Goal: Use online tool/utility

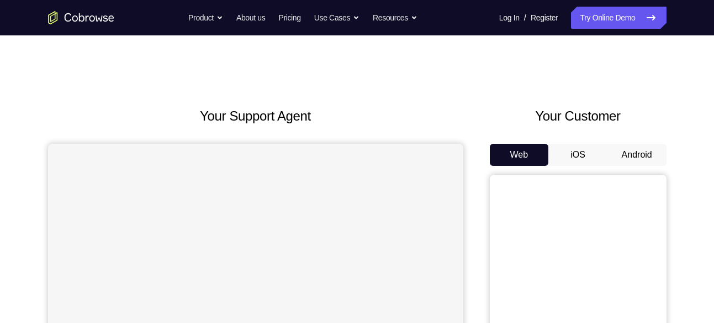
click at [636, 151] on button "Android" at bounding box center [637, 155] width 59 height 22
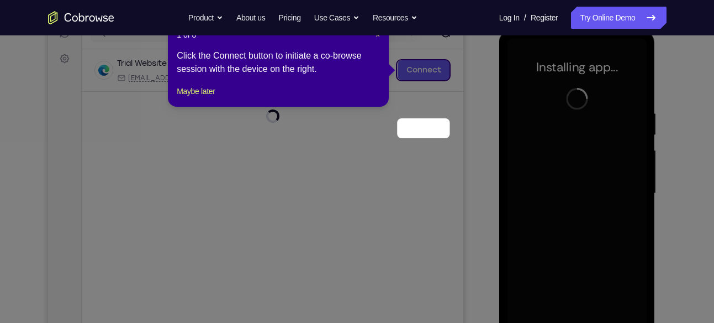
scroll to position [80, 0]
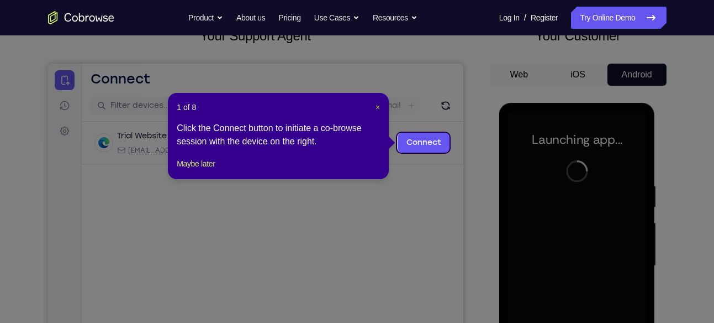
click at [379, 107] on span "×" at bounding box center [378, 107] width 4 height 9
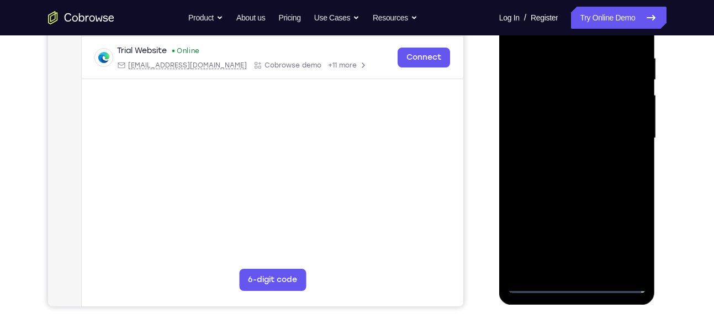
scroll to position [206, 0]
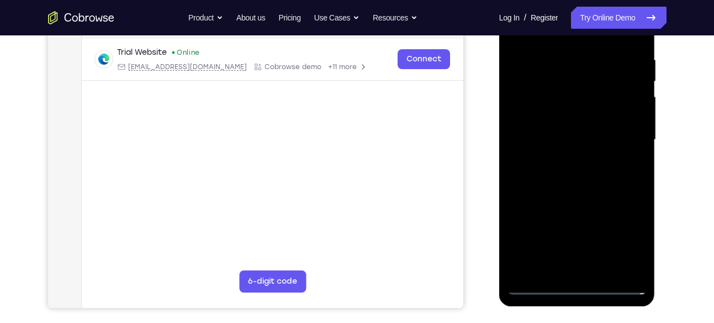
click at [571, 292] on div at bounding box center [577, 139] width 139 height 309
click at [574, 286] on div at bounding box center [577, 139] width 139 height 309
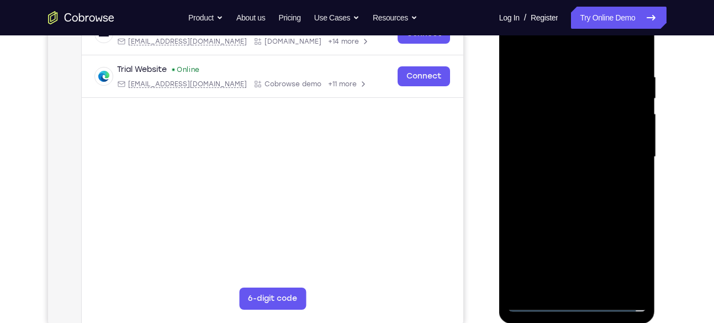
scroll to position [274, 0]
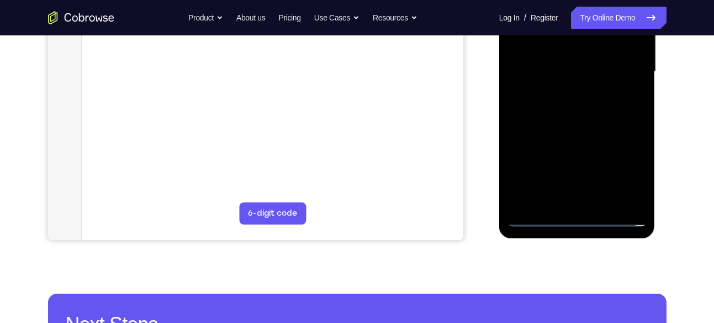
click at [567, 226] on div at bounding box center [577, 73] width 156 height 329
click at [573, 217] on div at bounding box center [577, 71] width 139 height 309
click at [627, 210] on div at bounding box center [577, 71] width 139 height 309
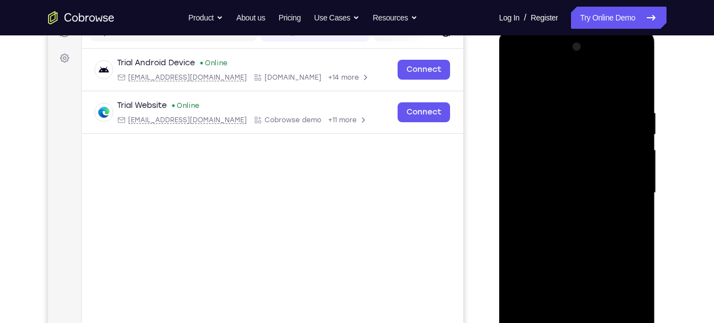
scroll to position [154, 0]
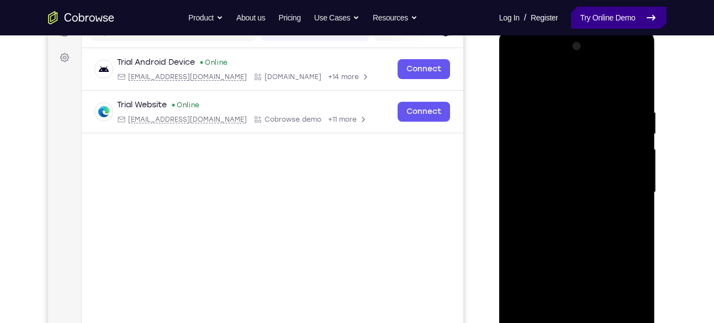
click at [624, 21] on link "Try Online Demo" at bounding box center [618, 18] width 95 height 22
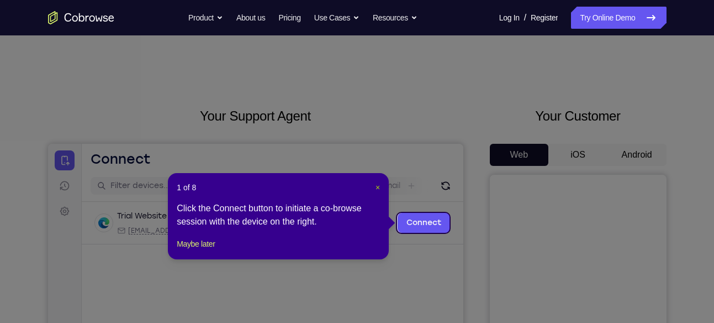
click at [379, 187] on span "×" at bounding box center [378, 187] width 4 height 9
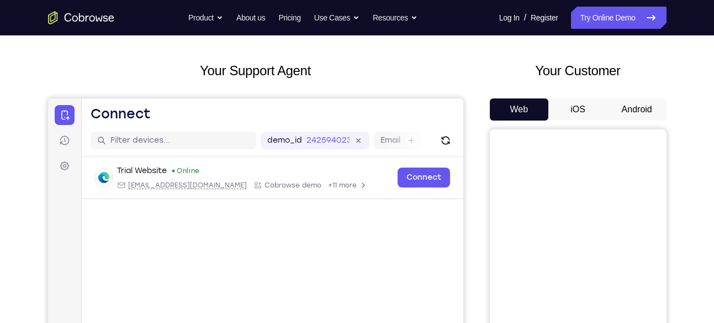
scroll to position [46, 0]
click at [643, 112] on button "Android" at bounding box center [637, 109] width 59 height 22
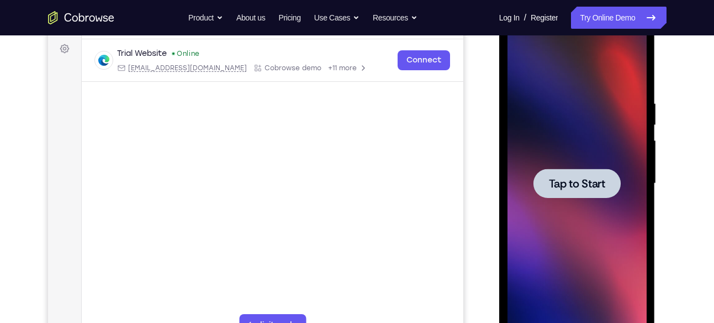
scroll to position [0, 0]
click at [583, 184] on span "Tap to Start" at bounding box center [577, 183] width 56 height 11
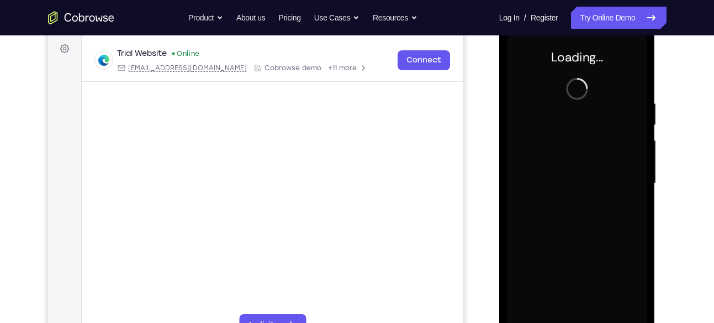
scroll to position [221, 0]
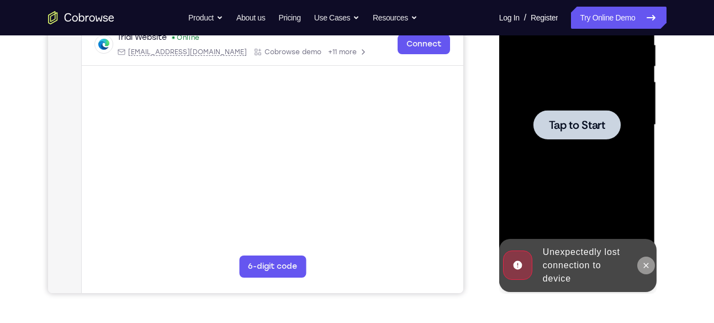
click at [645, 266] on icon at bounding box center [646, 264] width 5 height 5
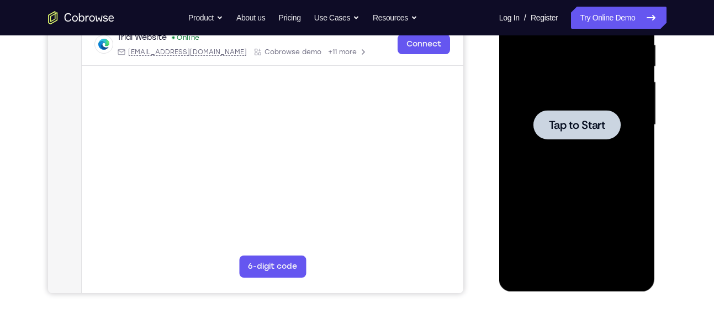
click at [579, 127] on span "Tap to Start" at bounding box center [577, 124] width 56 height 11
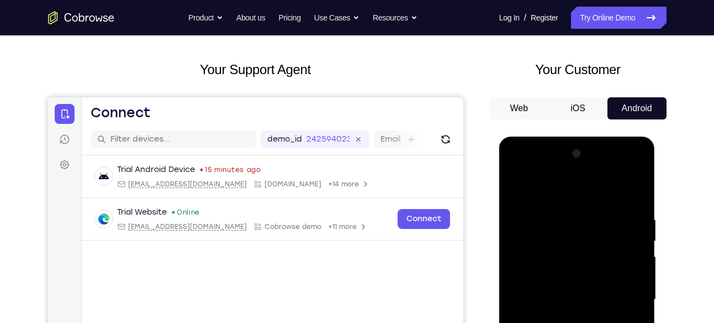
scroll to position [45, 0]
